Goal: Transaction & Acquisition: Purchase product/service

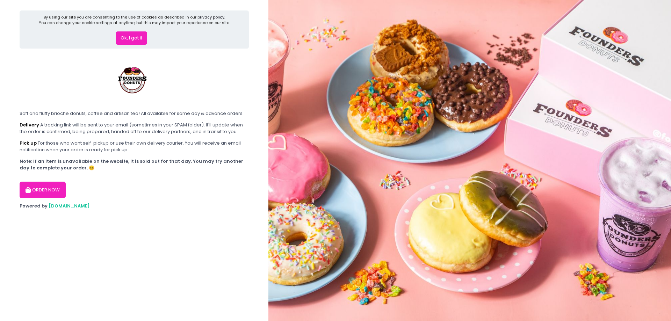
click at [130, 45] on button "Ok, I got it" at bounding box center [131, 37] width 31 height 13
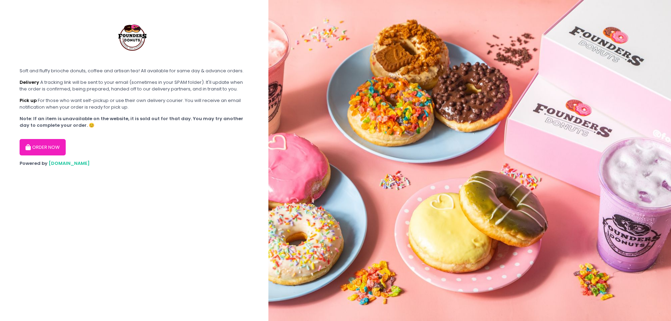
click at [47, 156] on button "ORDER NOW" at bounding box center [43, 147] width 46 height 17
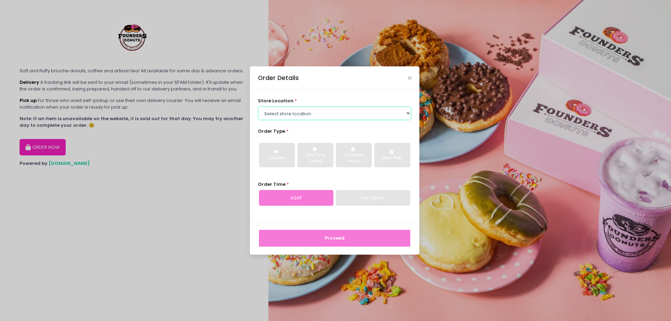
click at [318, 107] on select "Select store location Founders Donuts - [PERSON_NAME] Founders Donuts - [GEOGRA…" at bounding box center [335, 113] width 154 height 13
click at [258, 107] on select "Select store location Founders Donuts - [PERSON_NAME] Founders Donuts - [GEOGRA…" at bounding box center [335, 113] width 154 height 13
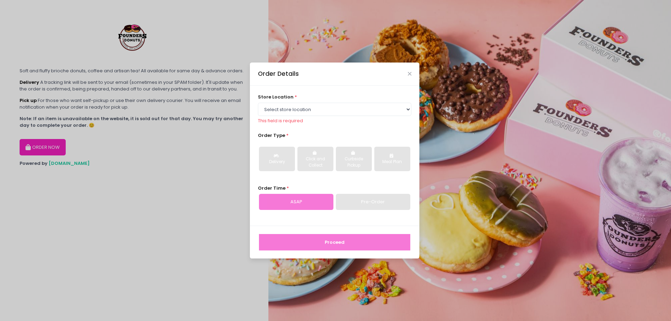
click at [365, 204] on div "Pre-Order" at bounding box center [373, 202] width 74 height 16
click at [309, 205] on div "ASAP" at bounding box center [296, 202] width 74 height 16
click at [362, 204] on div "Pre-Order" at bounding box center [373, 202] width 74 height 16
click at [303, 205] on div "ASAP" at bounding box center [296, 202] width 74 height 16
click at [357, 198] on div "Pre-Order" at bounding box center [373, 202] width 74 height 16
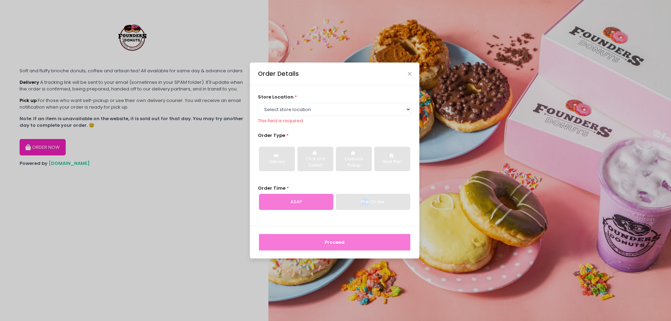
click at [357, 198] on div "Pre-Order" at bounding box center [373, 202] width 74 height 16
click at [384, 204] on div "Pre-Order" at bounding box center [373, 202] width 74 height 16
click at [352, 99] on div "store location * Select store location Founders Donuts - [PERSON_NAME][GEOGRAPH…" at bounding box center [335, 109] width 154 height 30
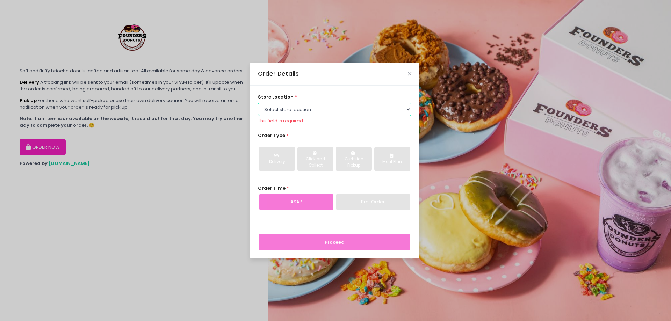
click at [348, 107] on select "Select store location Founders Donuts - [PERSON_NAME] Founders Donuts - [GEOGRA…" at bounding box center [335, 109] width 154 height 13
click at [339, 114] on select "Select store location Founders Donuts - [PERSON_NAME] Founders Donuts - [GEOGRA…" at bounding box center [335, 109] width 154 height 13
click at [338, 106] on select "Select store location Founders Donuts - [PERSON_NAME] Founders Donuts - [GEOGRA…" at bounding box center [335, 109] width 154 height 13
click at [313, 107] on select "Select store location Founders Donuts - [PERSON_NAME] Founders Donuts - [GEOGRA…" at bounding box center [335, 109] width 154 height 13
drag, startPoint x: 288, startPoint y: 154, endPoint x: 234, endPoint y: 143, distance: 54.6
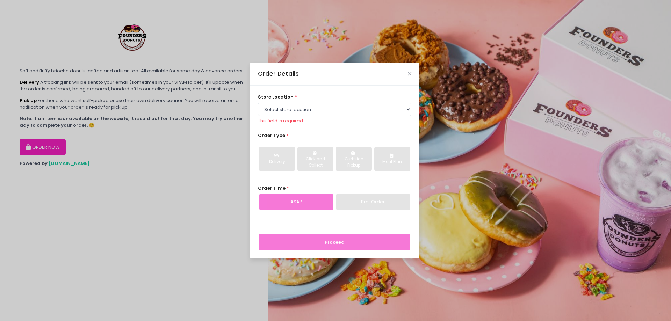
click at [234, 143] on div "Order Details store location * Select store location Founders Donuts - [PERSON_…" at bounding box center [335, 160] width 671 height 321
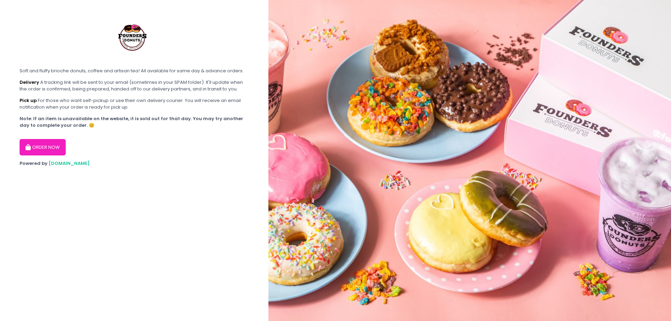
click at [31, 104] on b "Pick up" at bounding box center [28, 100] width 17 height 7
click at [54, 156] on button "ORDER NOW" at bounding box center [43, 147] width 46 height 17
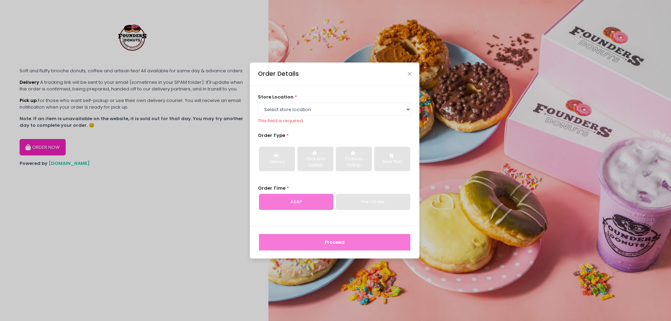
click at [363, 203] on div "Pre-Order" at bounding box center [373, 202] width 74 height 16
click at [319, 112] on select "Select store location Founders Donuts - [PERSON_NAME] Founders Donuts - [GEOGRA…" at bounding box center [335, 109] width 154 height 13
select select "61a2022e41b39c710272d16a"
click at [258, 106] on select "Select store location Founders Donuts - [PERSON_NAME] Founders Donuts - [GEOGRA…" at bounding box center [335, 109] width 154 height 13
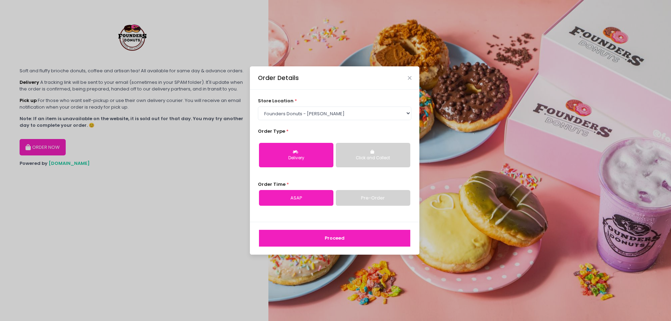
click at [352, 154] on button "Click and Collect" at bounding box center [373, 155] width 74 height 24
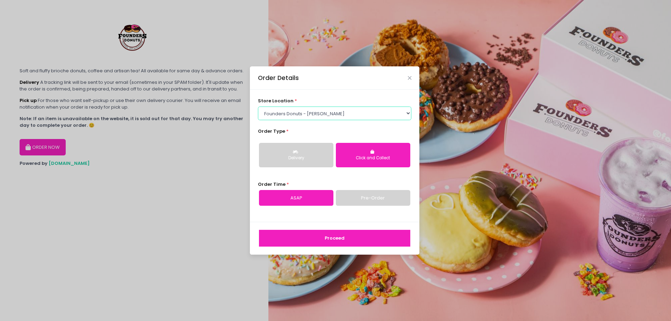
click at [308, 114] on select "Select store location Founders Donuts - [PERSON_NAME] Founders Donuts - [GEOGRA…" at bounding box center [335, 113] width 154 height 13
click at [320, 115] on select "Select store location Founders Donuts - [PERSON_NAME] Founders Donuts - [GEOGRA…" at bounding box center [335, 113] width 154 height 13
click at [315, 115] on select "Select store location Founders Donuts - [PERSON_NAME] Founders Donuts - [GEOGRA…" at bounding box center [335, 113] width 154 height 13
select select
click at [258, 107] on select "Select store location Founders Donuts - [PERSON_NAME] Founders Donuts - [GEOGRA…" at bounding box center [335, 113] width 154 height 13
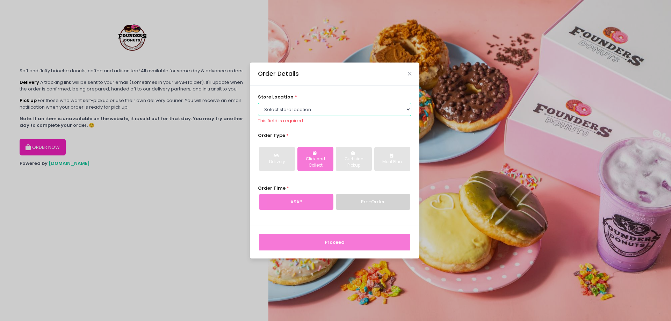
click at [325, 111] on select "Select store location Founders Donuts - [PERSON_NAME] Founders Donuts - [GEOGRA…" at bounding box center [335, 109] width 154 height 13
click at [283, 111] on select "Select store location Founders Donuts - [PERSON_NAME] Founders Donuts - [GEOGRA…" at bounding box center [335, 109] width 154 height 13
